Goal: Information Seeking & Learning: Learn about a topic

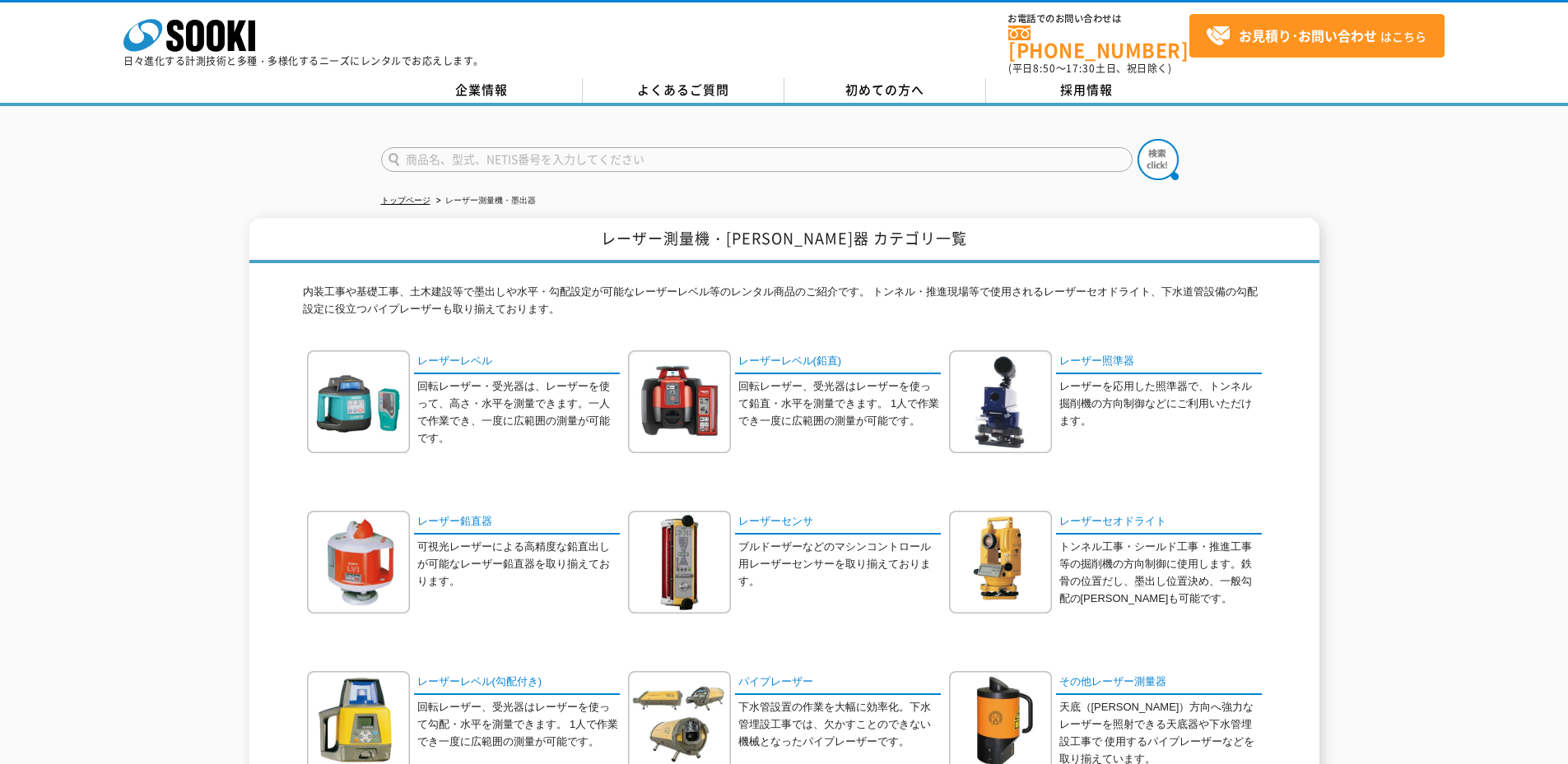
scroll to position [356, 0]
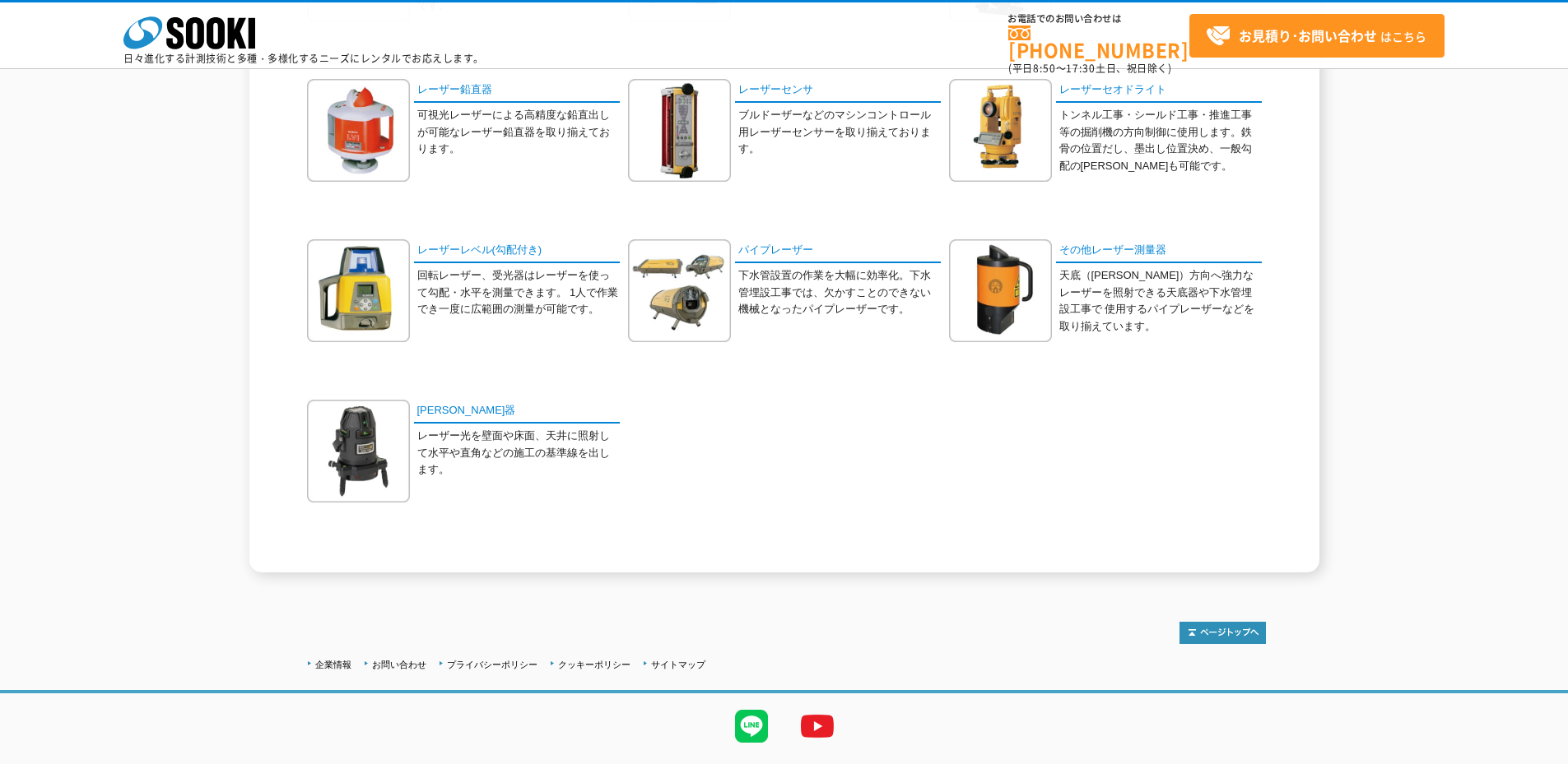
click at [454, 105] on div "レーザー鉛直器 可視光レーザーによる高精度な鉛直出しが可能なレーザー鉛直器を取り揃えております。" at bounding box center [463, 143] width 313 height 127
click at [605, 83] on link "レーザーセオドライト" at bounding box center [1159, 91] width 206 height 24
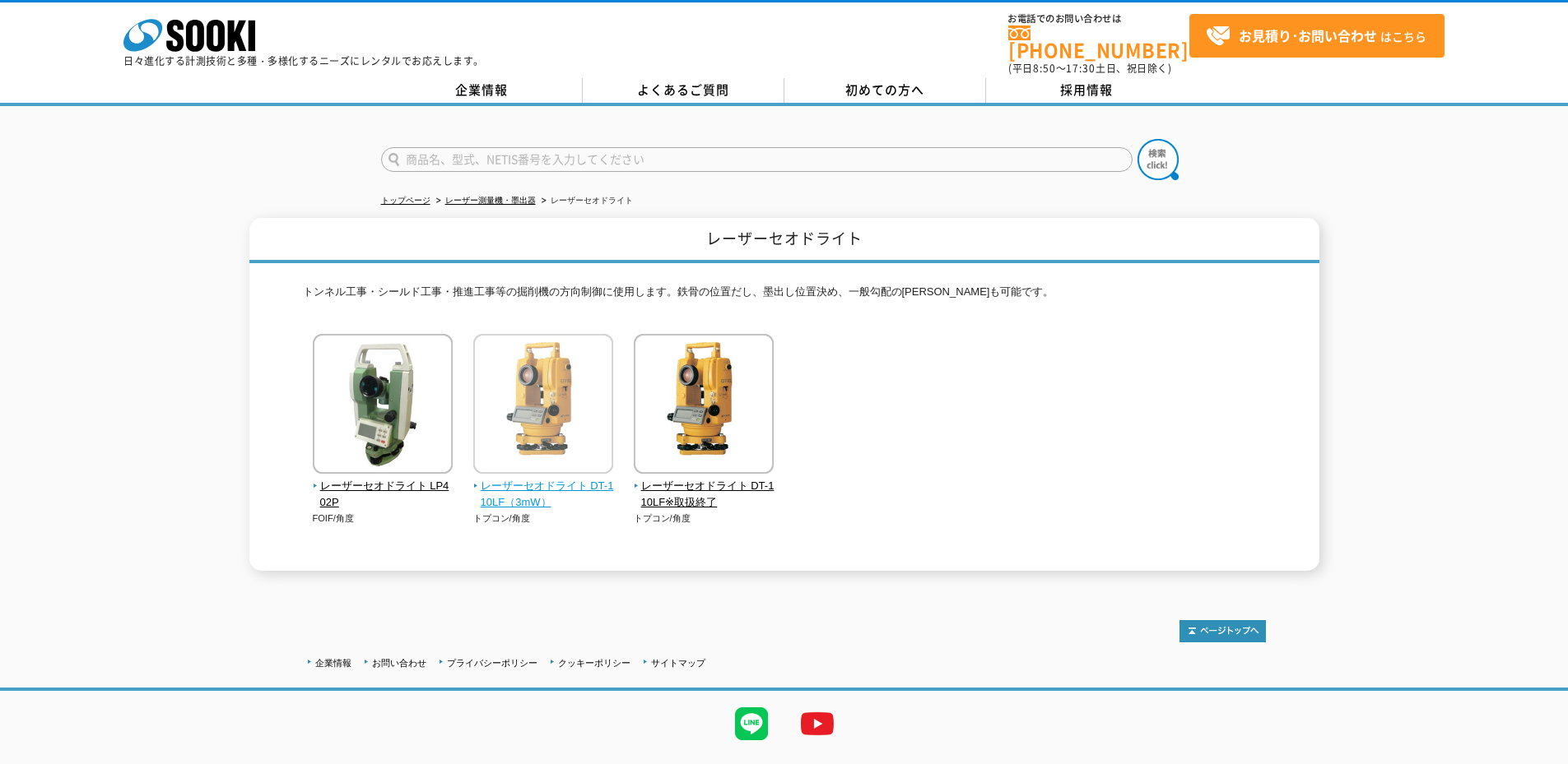
click at [570, 487] on span "レーザーセオドライト DT-110LF（3mW）" at bounding box center [543, 494] width 140 height 34
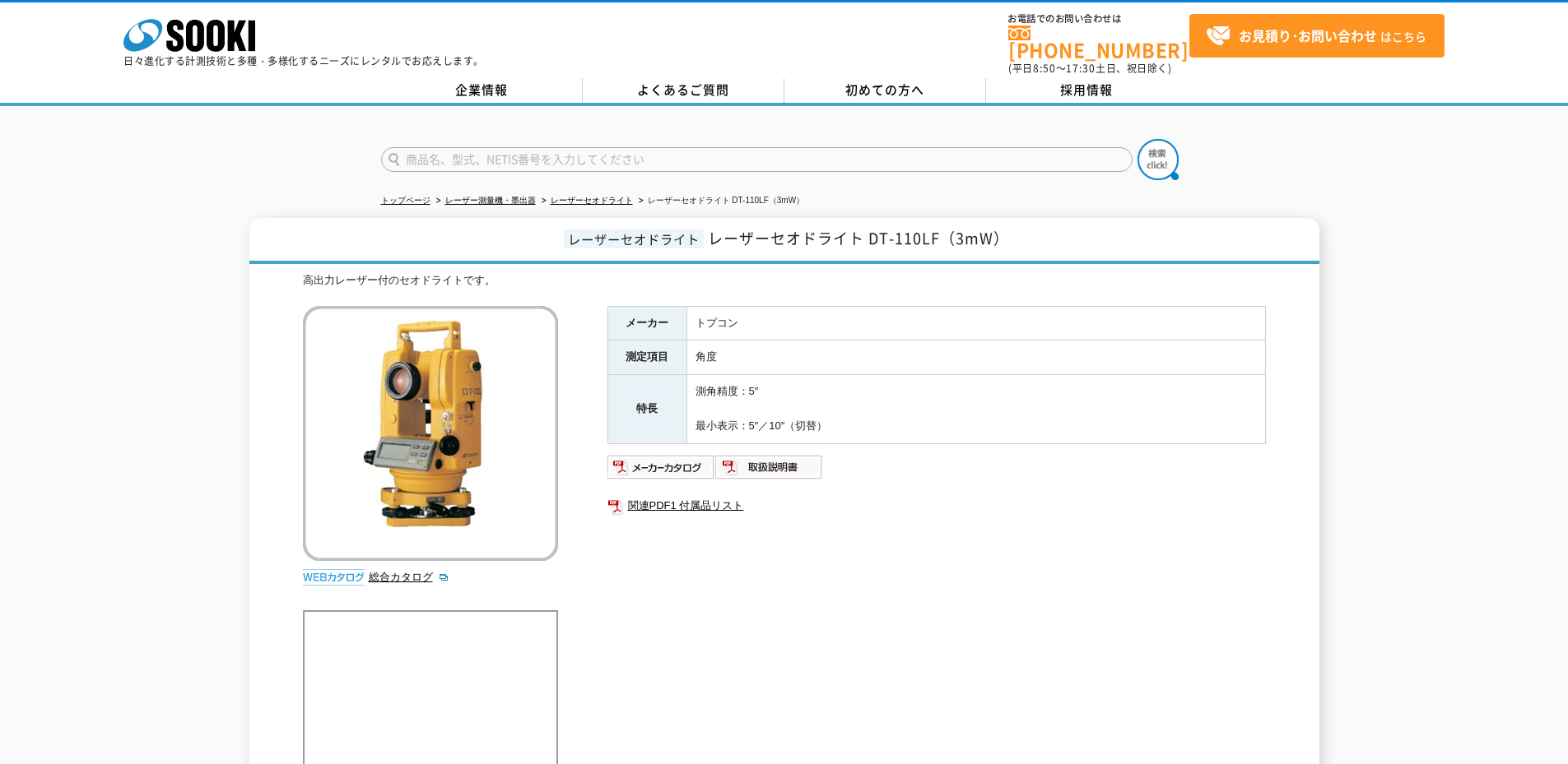
scroll to position [214, 0]
